Goal: Obtain resource: Download file/media

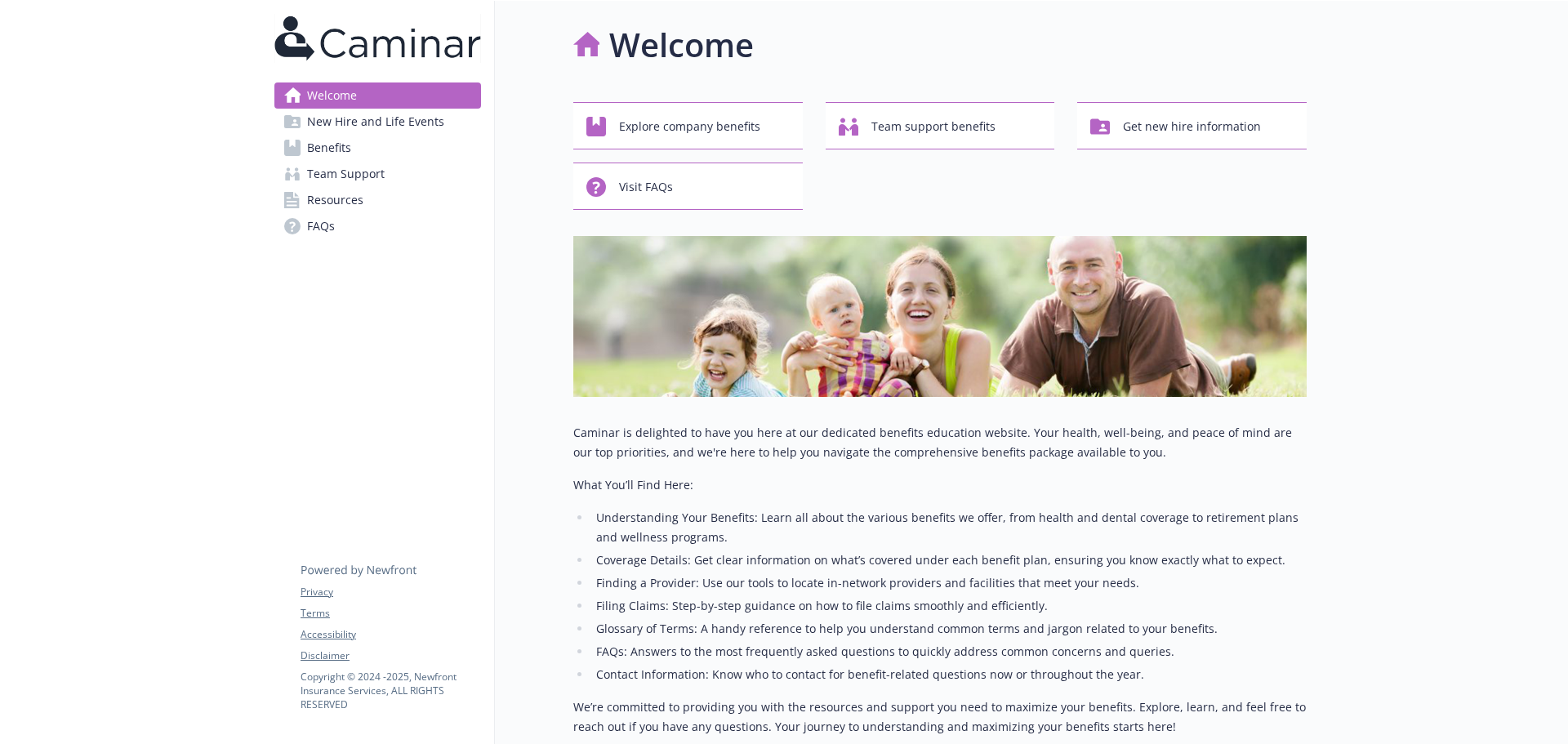
click at [405, 141] on link "Benefits" at bounding box center [378, 148] width 207 height 26
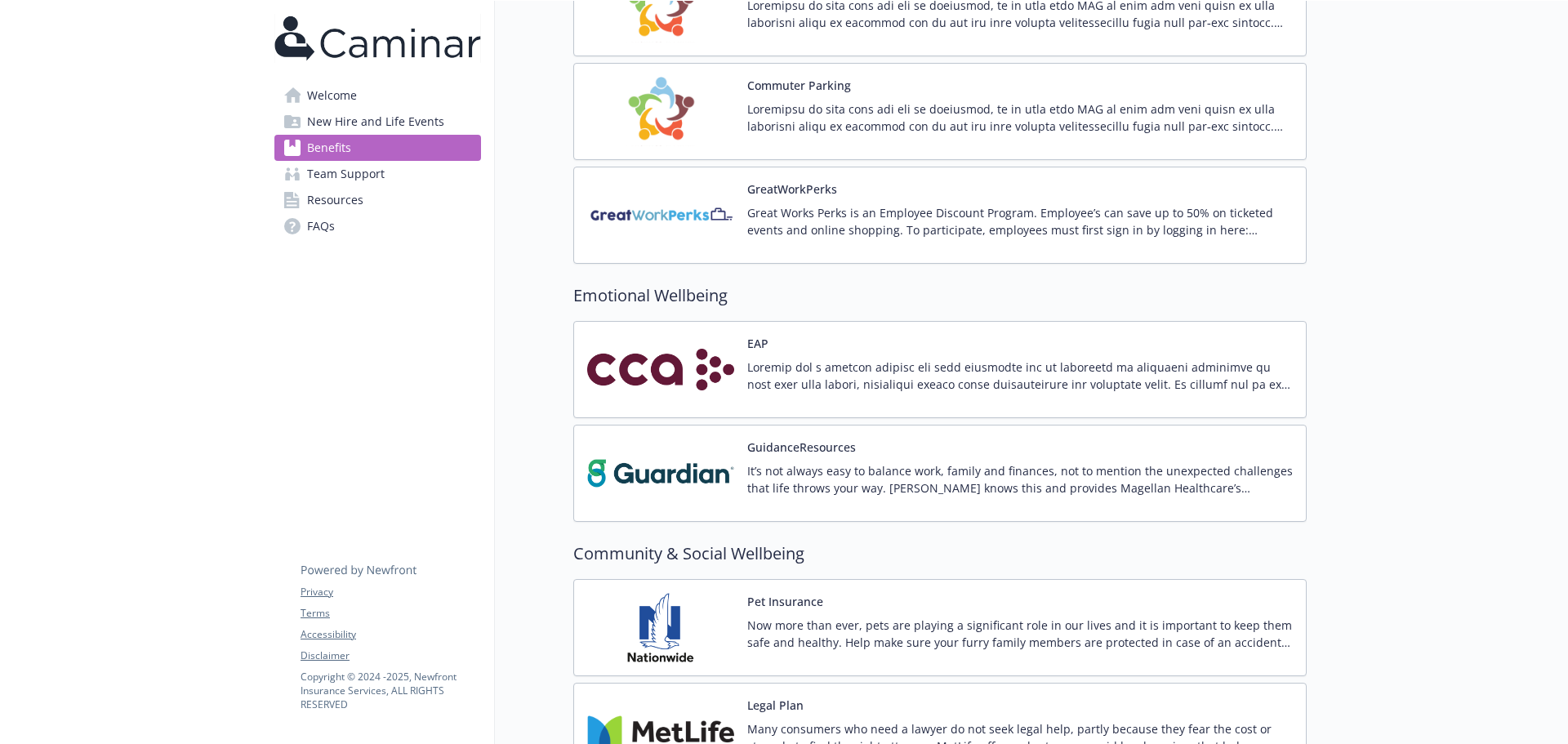
scroll to position [2449, 0]
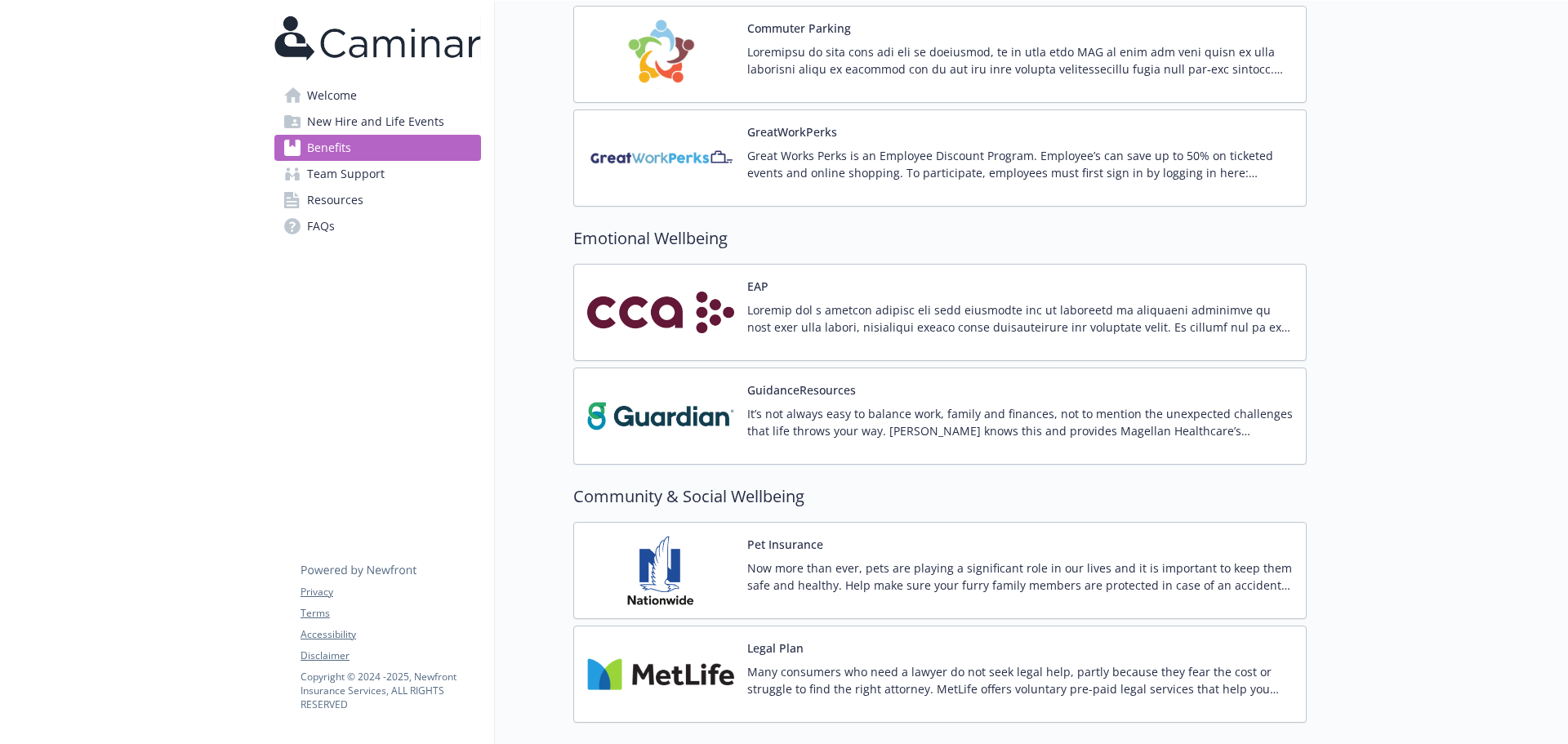
click at [916, 289] on div "EAP" at bounding box center [1020, 313] width 546 height 69
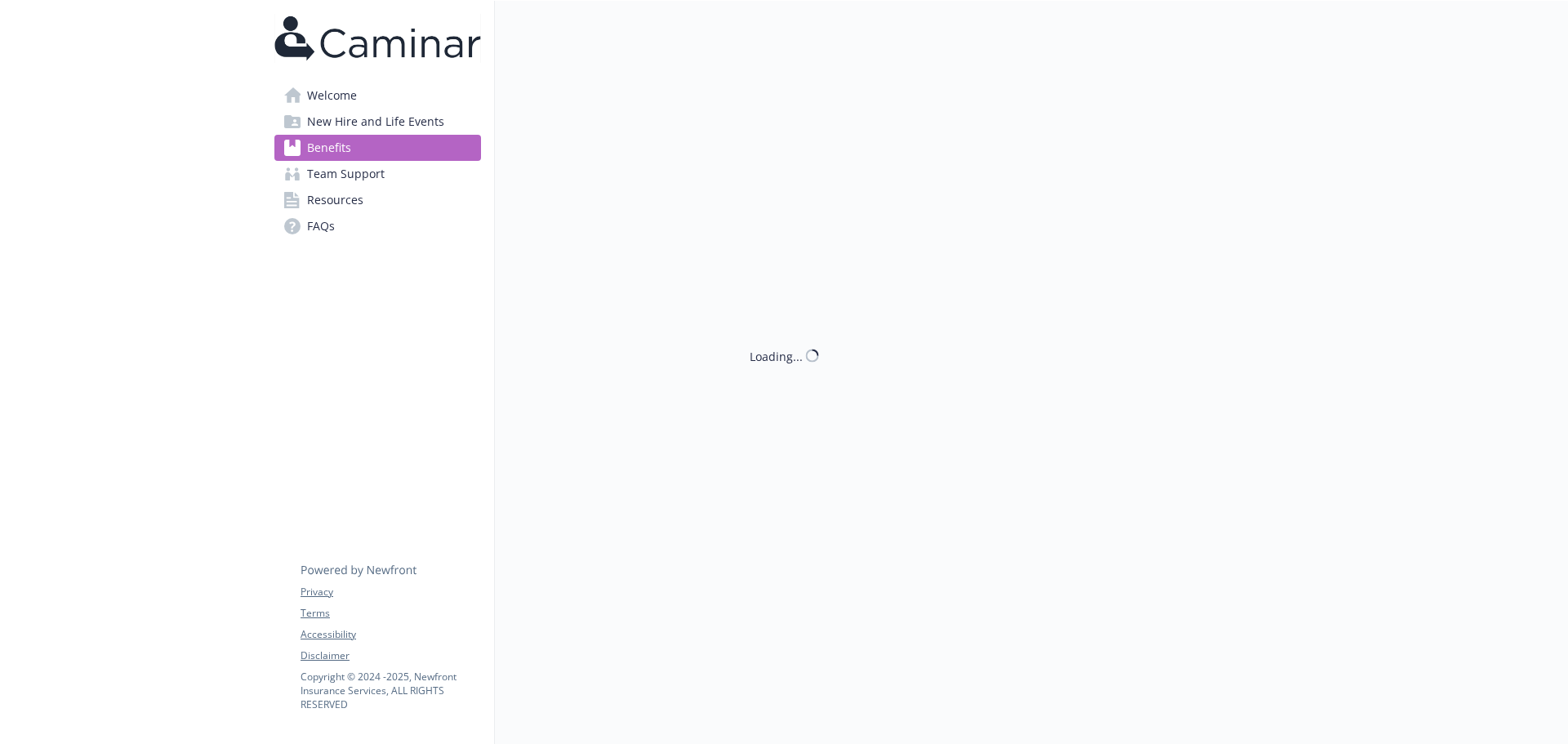
scroll to position [2449, 0]
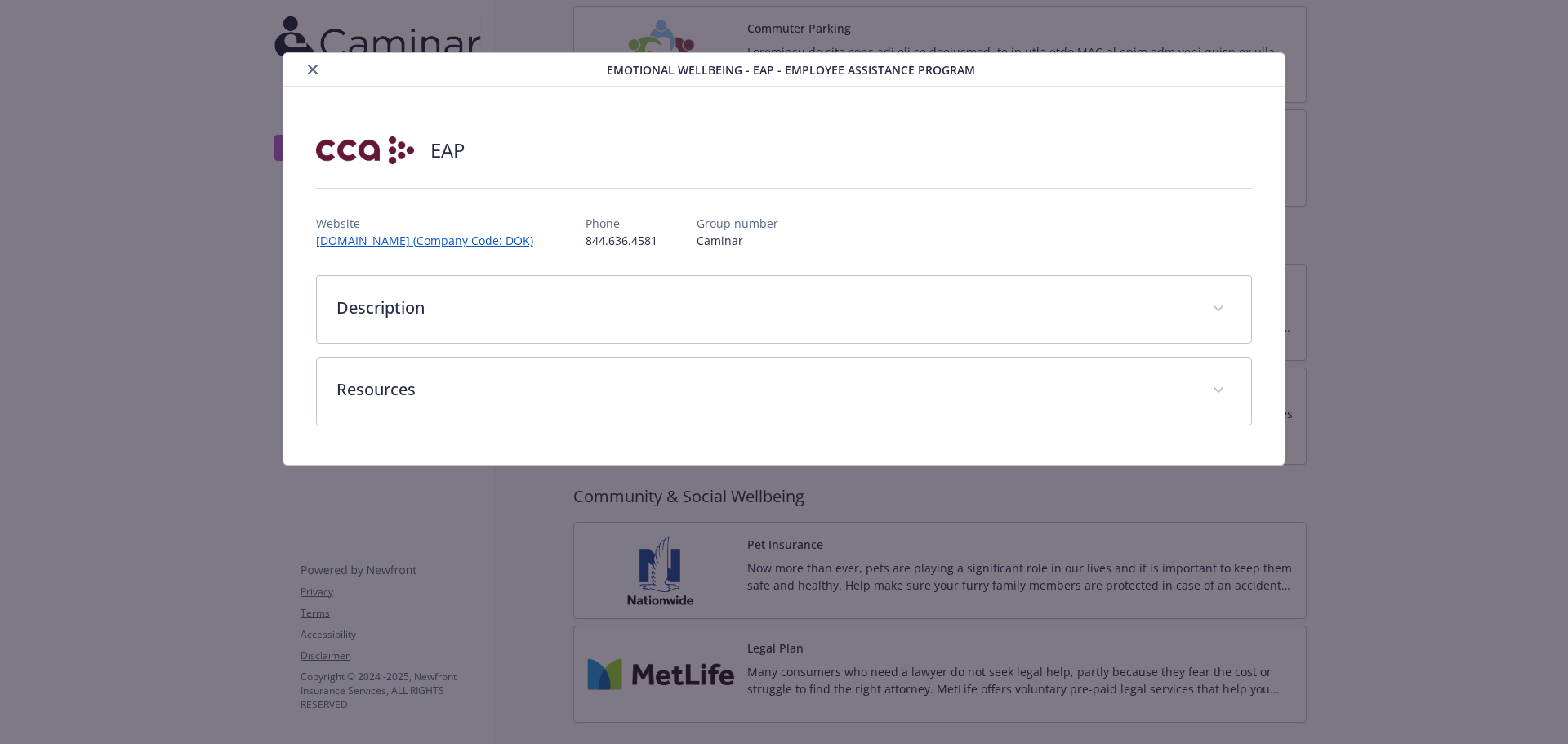
click at [658, 241] on p "844.636.4581" at bounding box center [621, 240] width 72 height 17
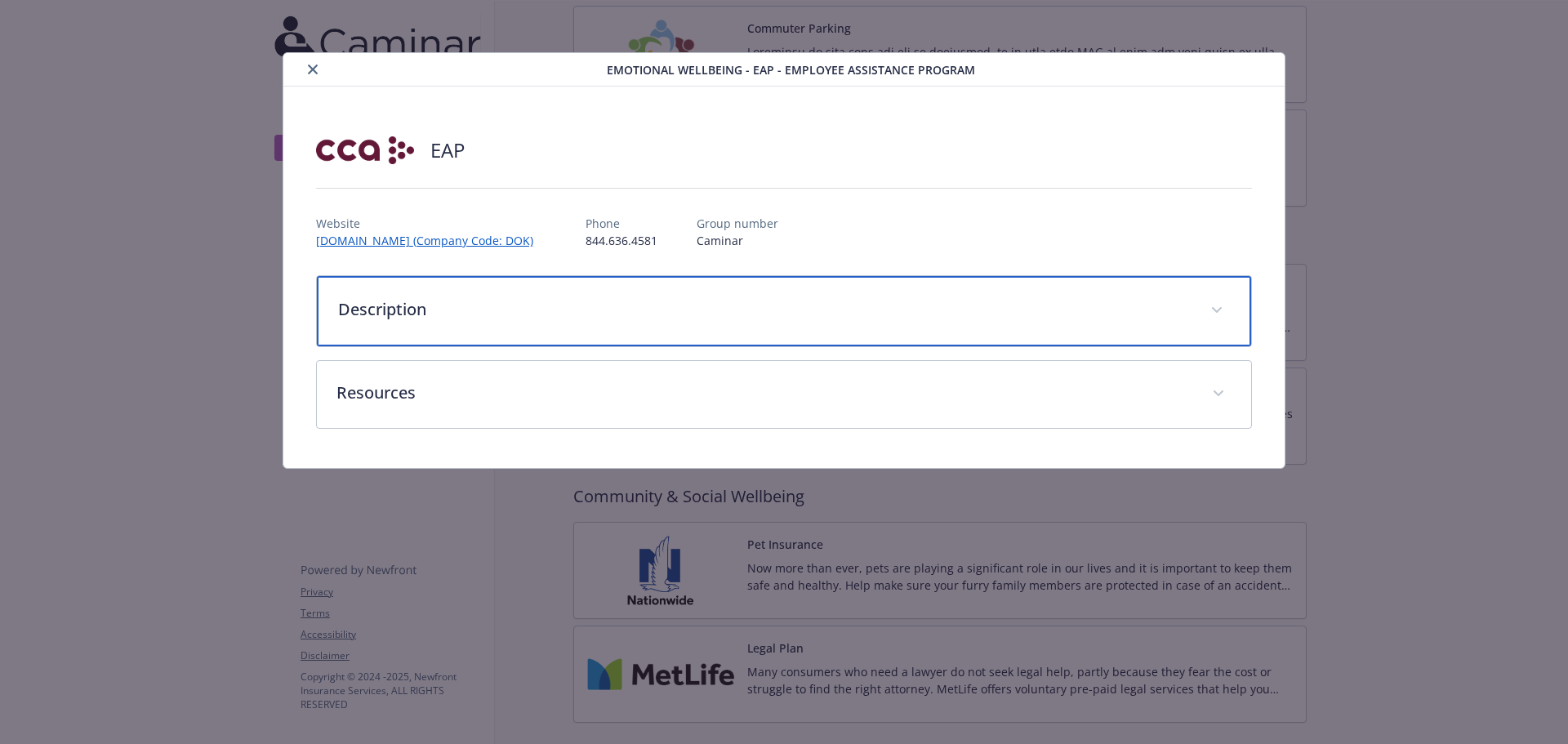
click at [627, 318] on p "Description" at bounding box center [764, 309] width 853 height 24
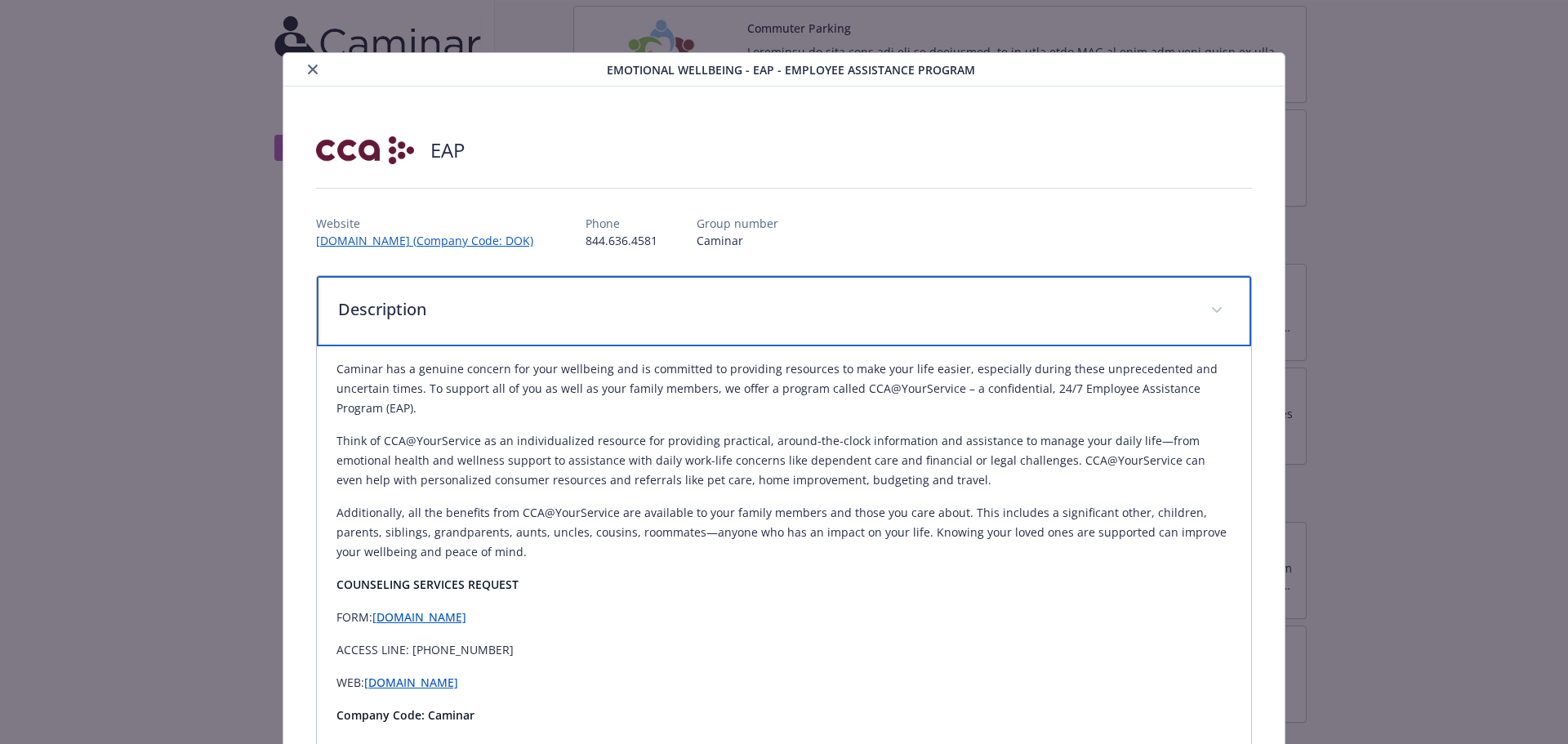
click at [638, 316] on p "Description" at bounding box center [764, 309] width 853 height 24
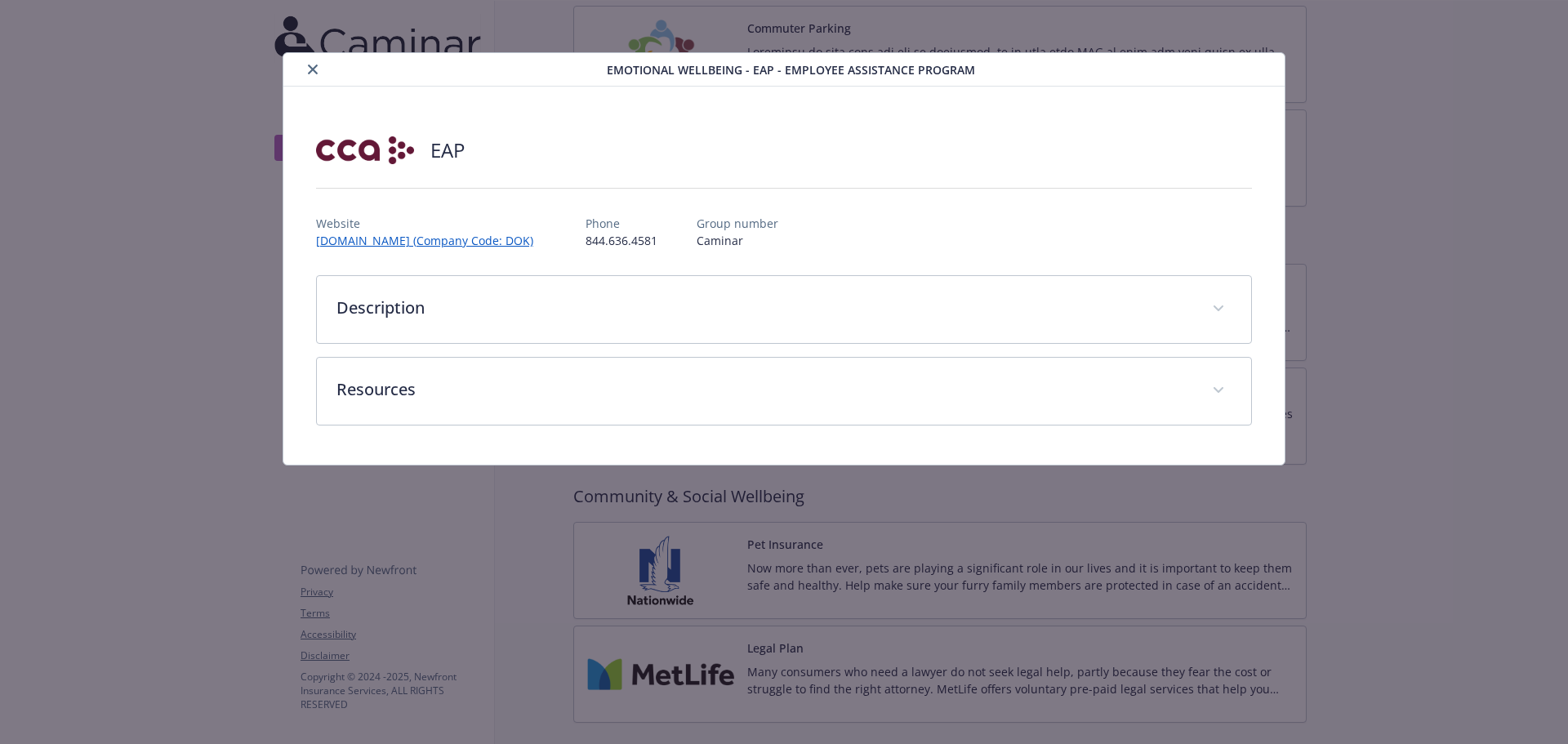
click at [310, 64] on button "close" at bounding box center [313, 69] width 20 height 20
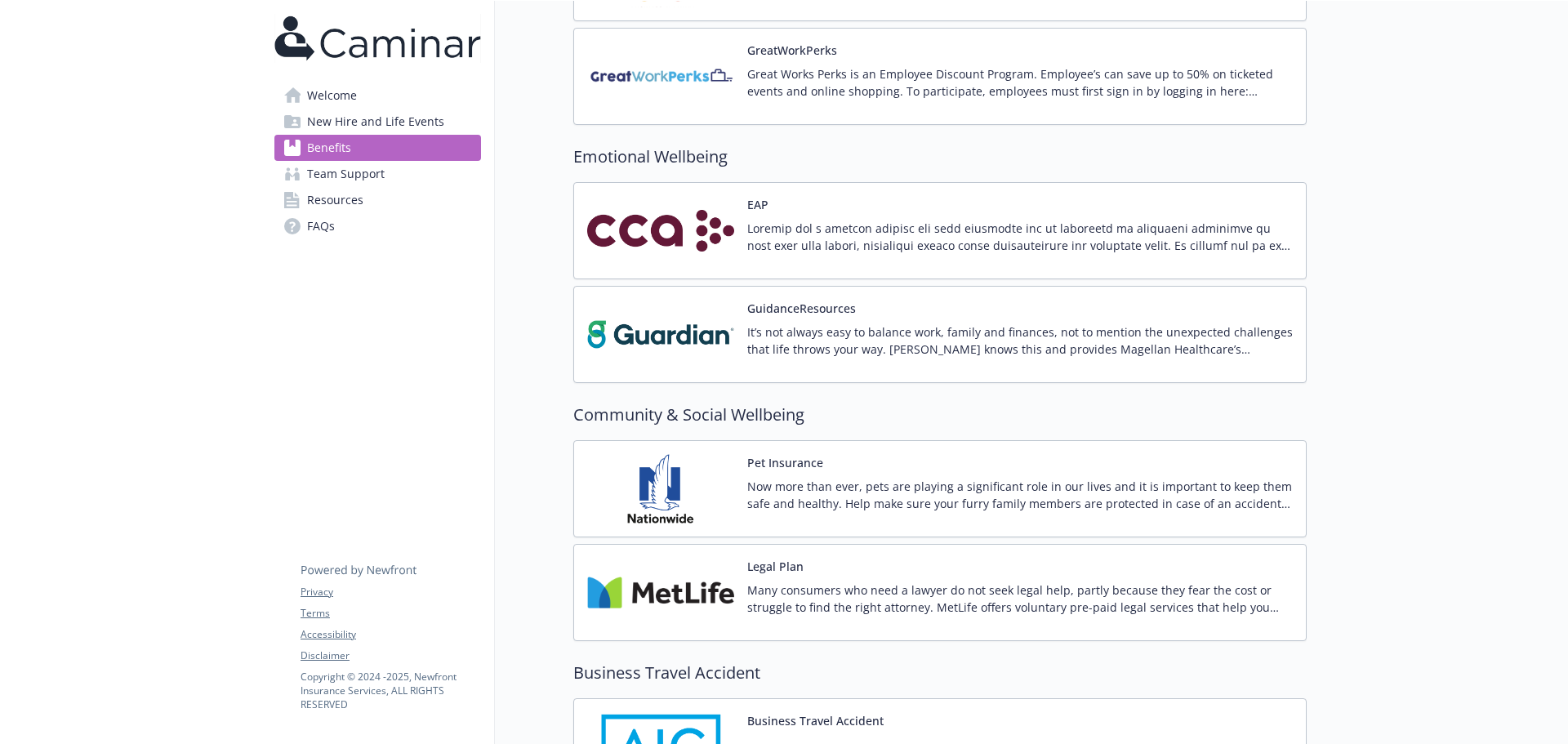
click at [334, 206] on span "Resources" at bounding box center [335, 200] width 56 height 26
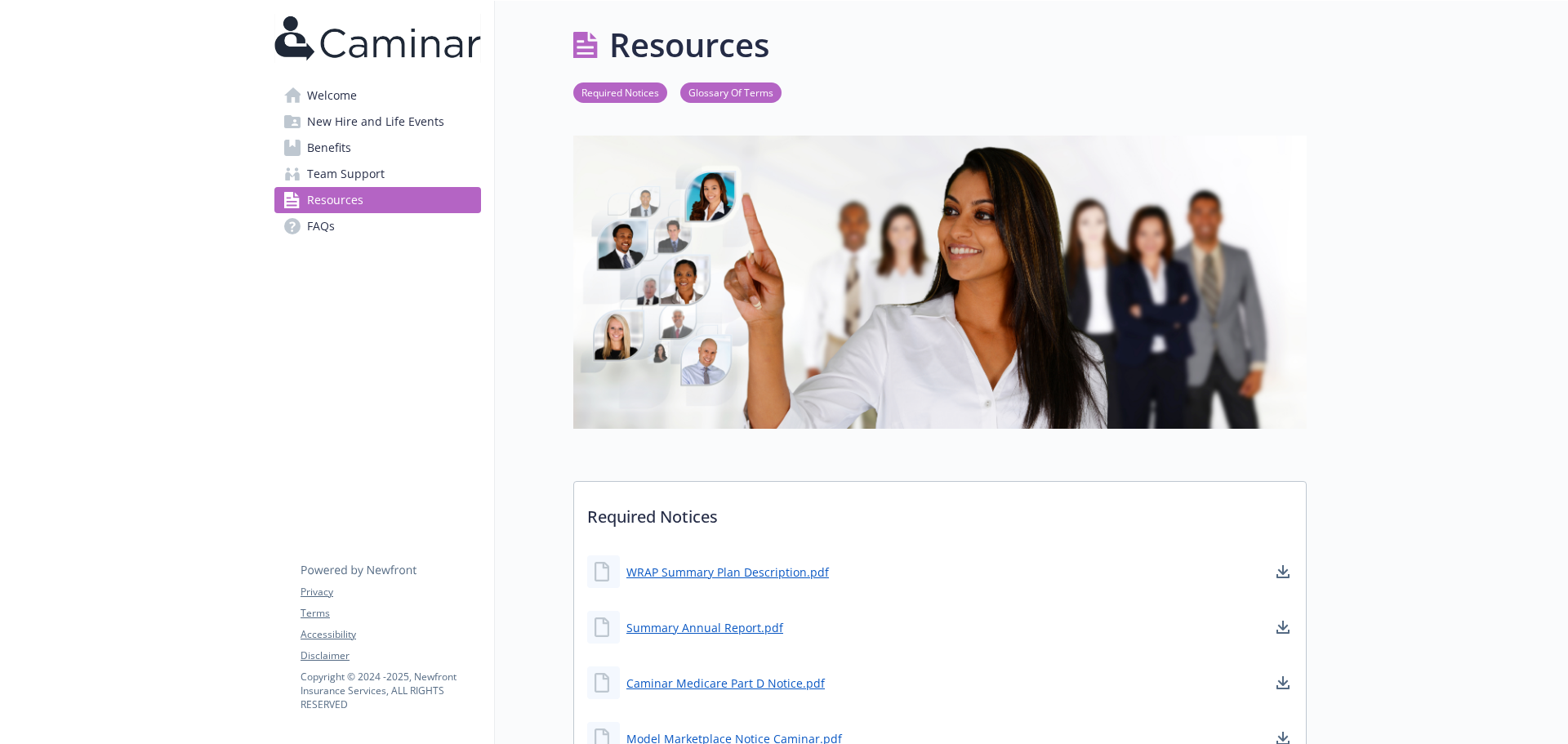
scroll to position [245, 0]
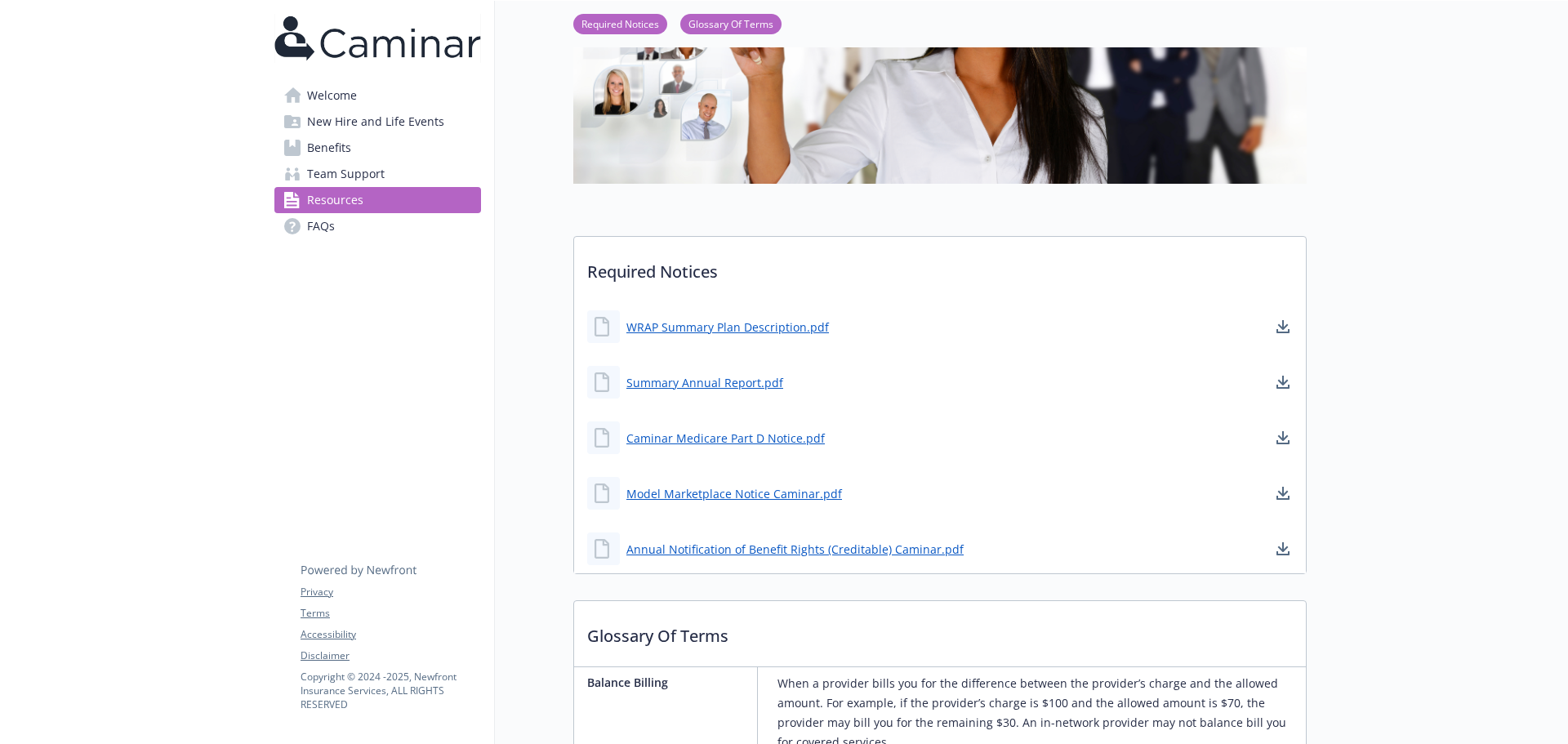
click at [375, 172] on span "Team Support" at bounding box center [346, 174] width 77 height 26
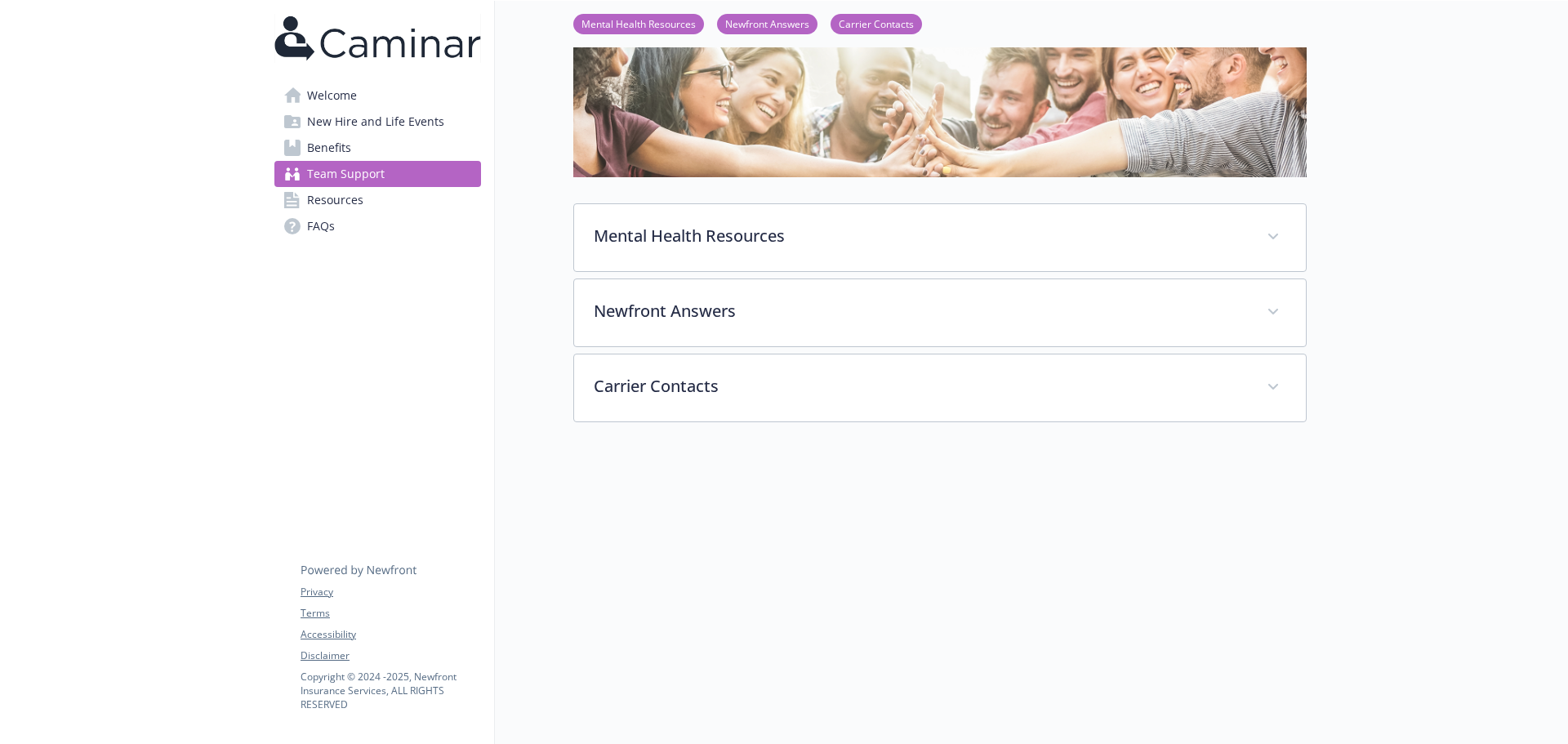
click at [389, 154] on link "Benefits" at bounding box center [378, 148] width 207 height 26
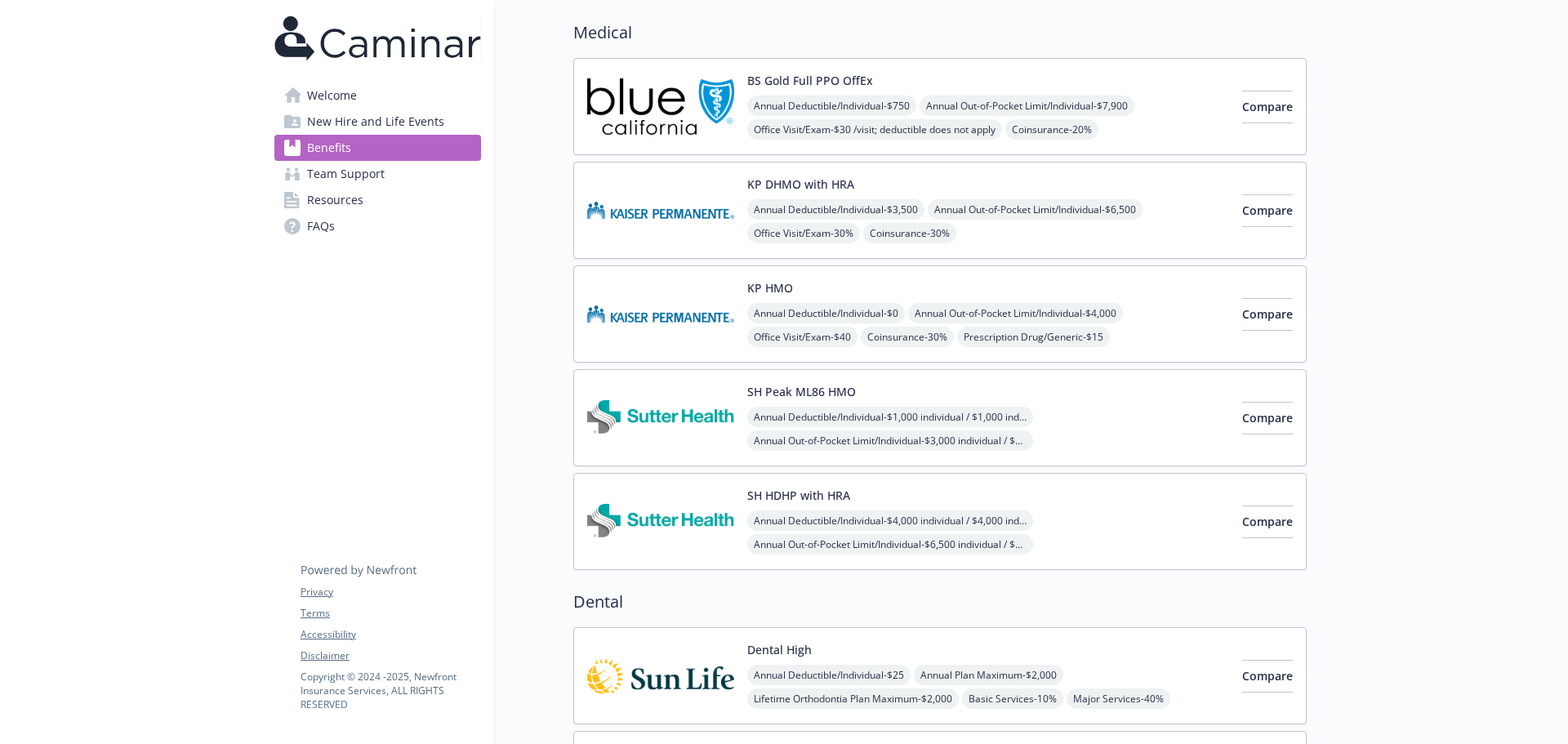
click at [388, 120] on span "New Hire and Life Events" at bounding box center [376, 122] width 137 height 26
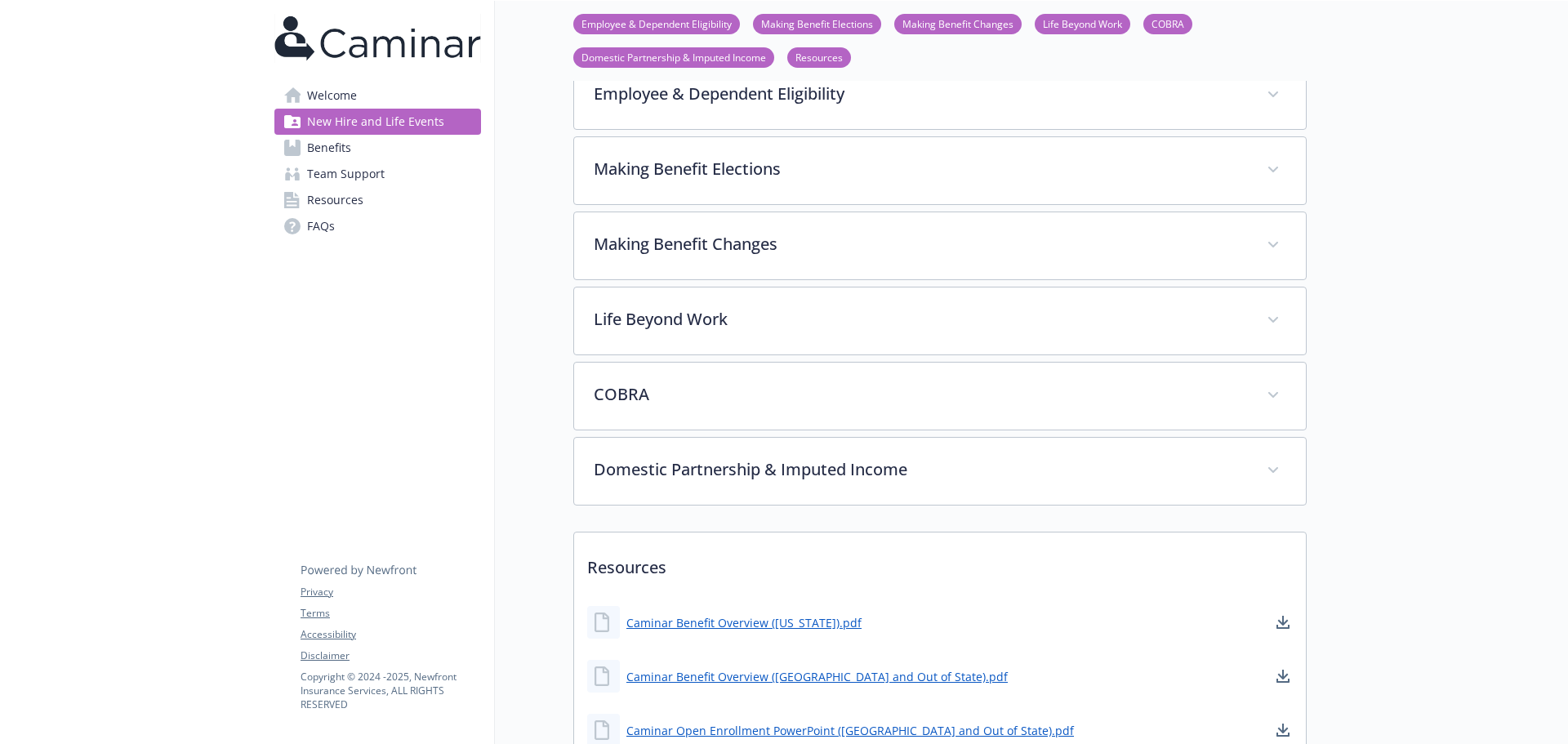
scroll to position [482, 0]
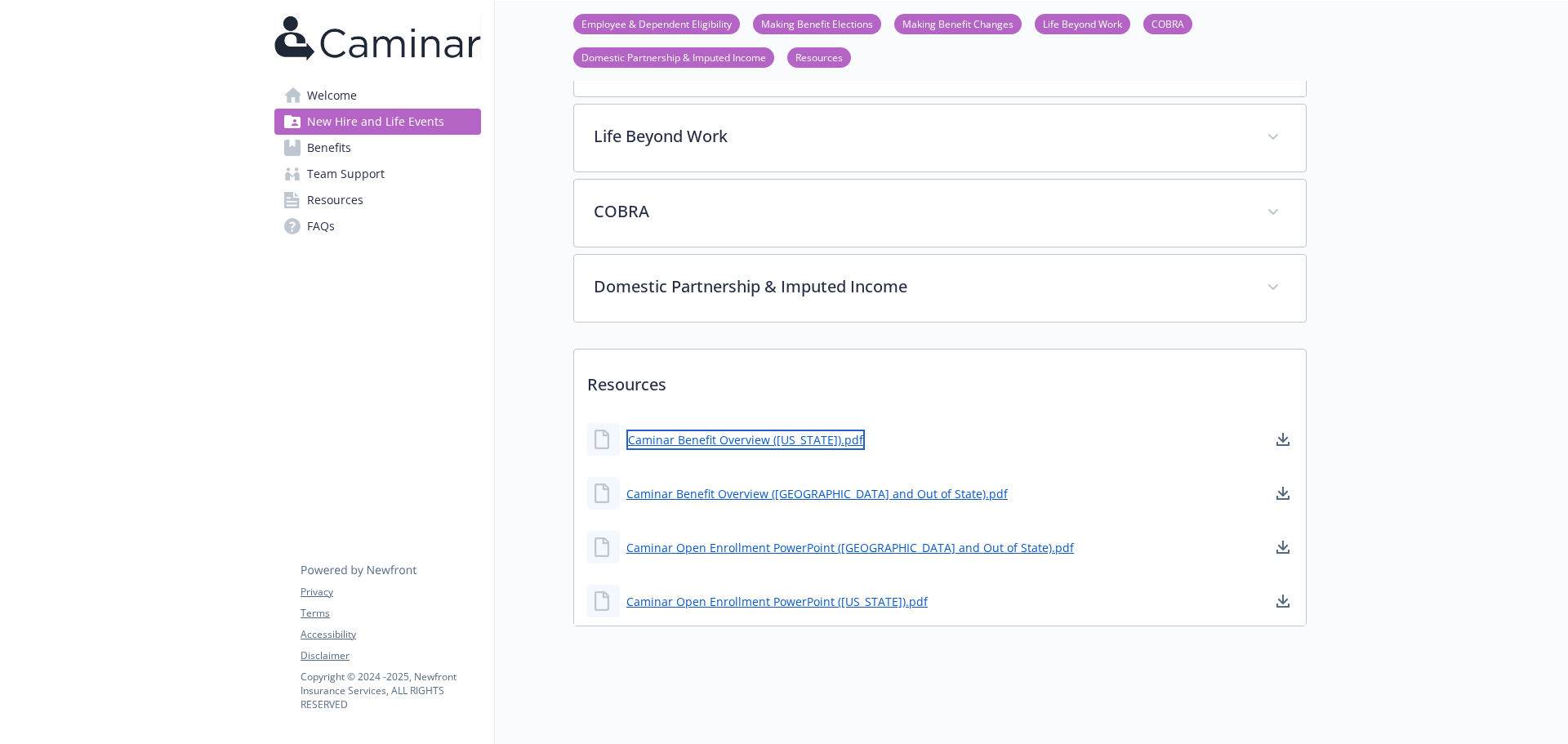
click at [822, 430] on link "Caminar Benefit Overview ([US_STATE]).pdf" at bounding box center [745, 440] width 239 height 21
